Goal: Task Accomplishment & Management: Manage account settings

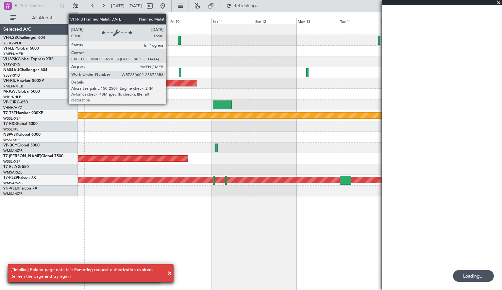
click at [169, 80] on div "Unplanned Maint [GEOGRAPHIC_DATA] ([GEOGRAPHIC_DATA]) No Crew Planned Maint [GE…" at bounding box center [290, 110] width 424 height 173
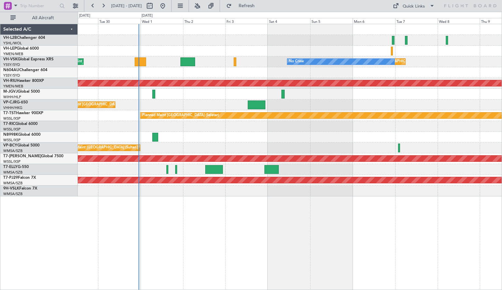
click at [221, 143] on div "Unplanned Maint [GEOGRAPHIC_DATA] ([GEOGRAPHIC_DATA]) No Crew Unplanned Maint S…" at bounding box center [290, 110] width 424 height 173
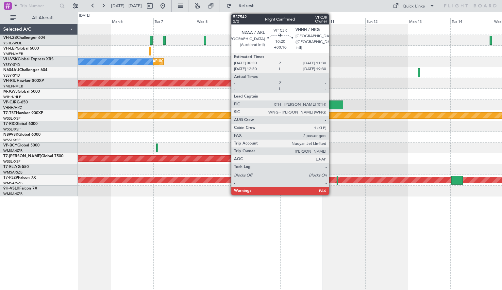
click at [333, 106] on div at bounding box center [333, 105] width 19 height 9
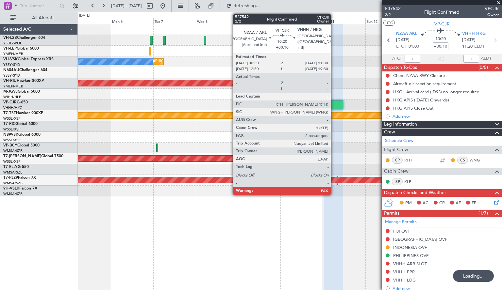
click at [334, 106] on div at bounding box center [333, 105] width 19 height 9
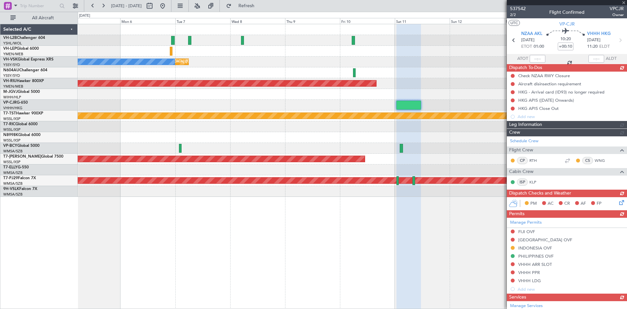
click at [12, 104] on span "VP-CJR" at bounding box center [9, 103] width 13 height 4
